Goal: Task Accomplishment & Management: Manage account settings

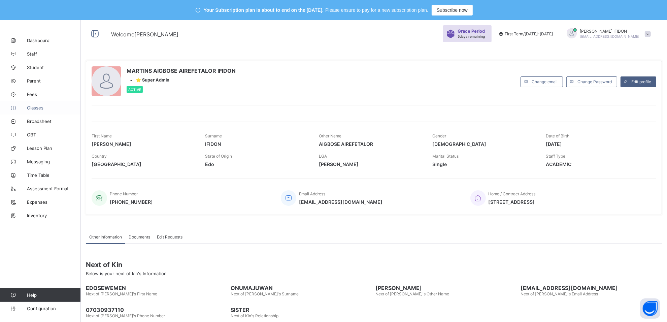
click at [39, 110] on span "Classes" at bounding box center [54, 107] width 54 height 5
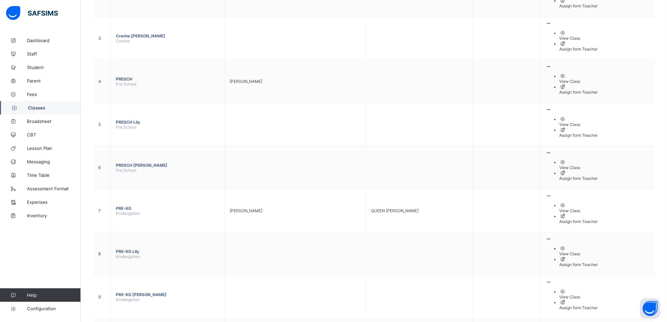
scroll to position [362, 0]
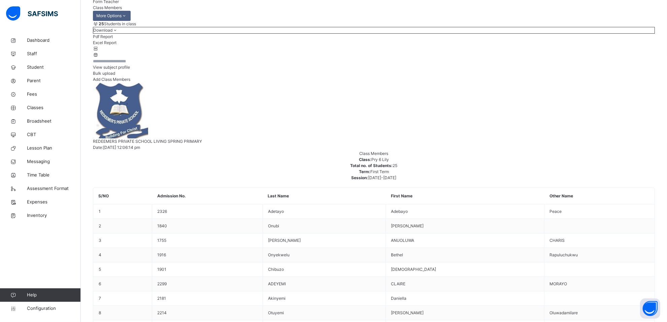
scroll to position [101, 0]
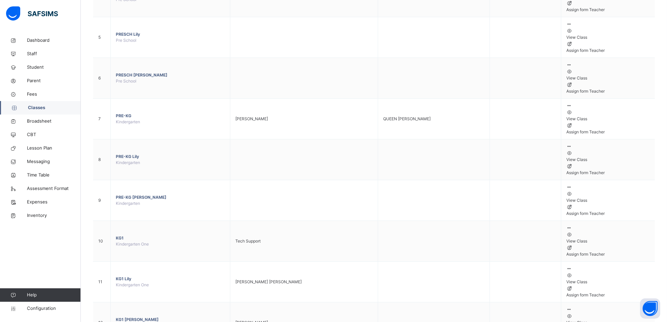
scroll to position [354, 0]
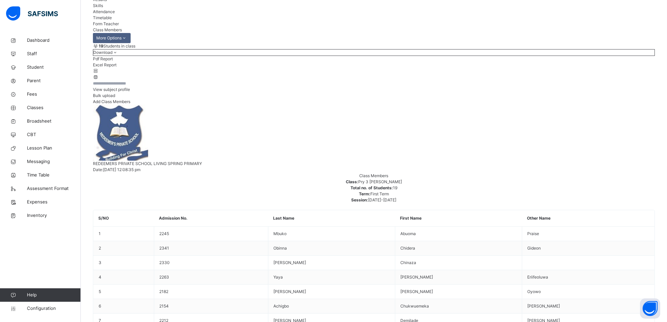
scroll to position [344, 0]
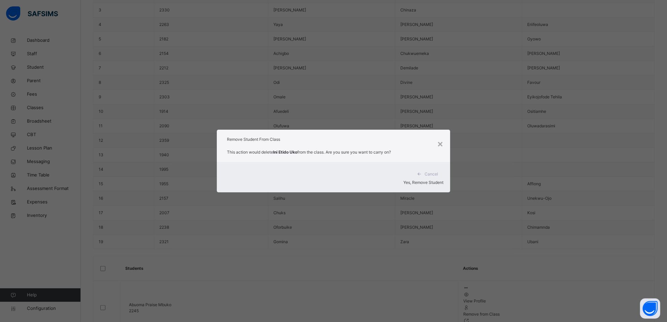
click at [425, 180] on span "Yes, Remove Student" at bounding box center [424, 182] width 40 height 5
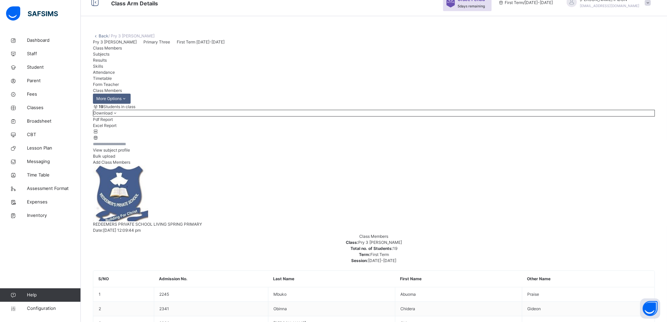
scroll to position [27, 0]
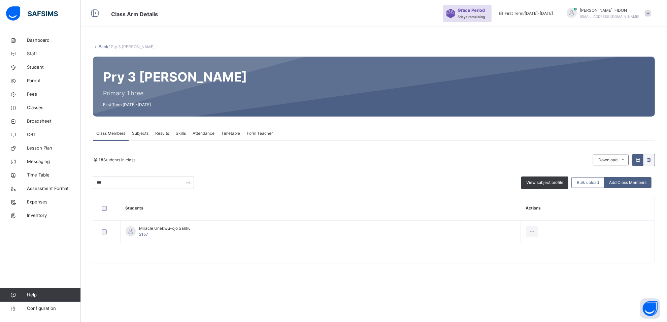
scroll to position [20, 0]
type input "*"
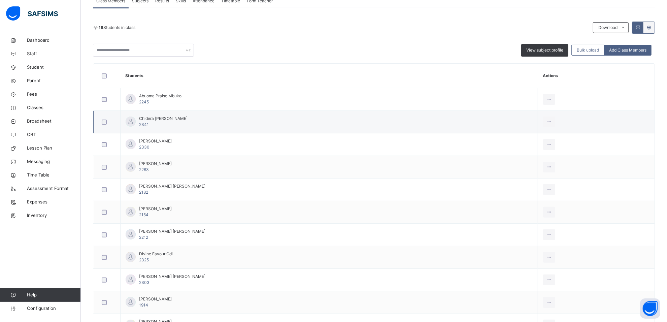
scroll to position [153, 0]
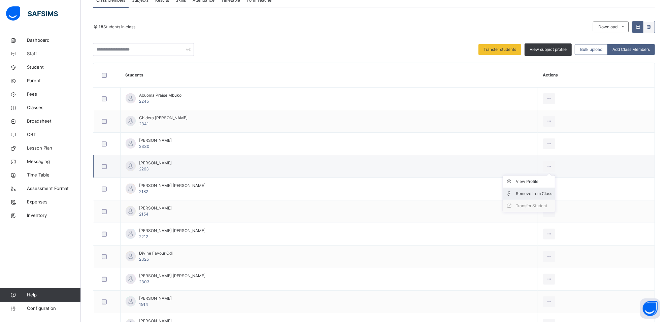
click at [536, 195] on div "Remove from Class" at bounding box center [534, 193] width 36 height 7
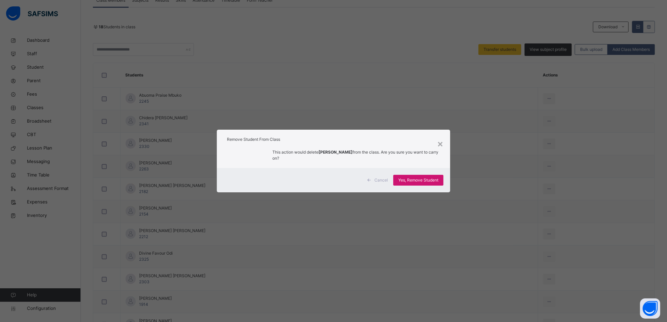
click at [442, 181] on div "Yes, Remove Student" at bounding box center [418, 180] width 50 height 11
click at [421, 181] on div "Yes, Remove Student" at bounding box center [418, 180] width 50 height 11
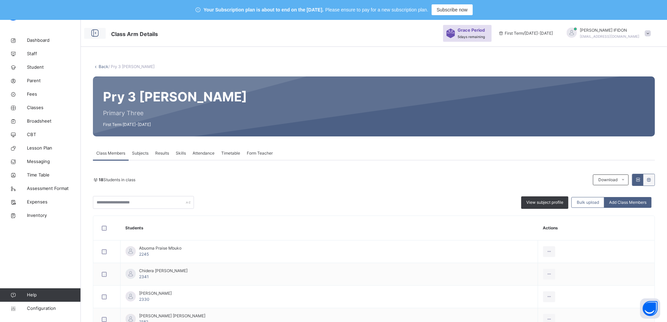
scroll to position [0, 0]
